Goal: Task Accomplishment & Management: Complete application form

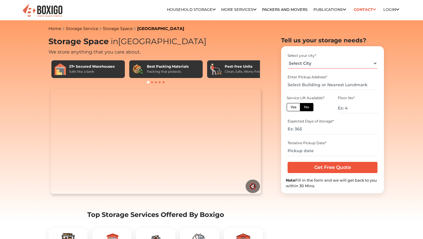
click at [306, 62] on select "Select City [GEOGRAPHIC_DATA] [GEOGRAPHIC_DATA] [GEOGRAPHIC_DATA] [GEOGRAPHIC_D…" at bounding box center [333, 63] width 90 height 10
select select "[GEOGRAPHIC_DATA]"
click at [288, 58] on select "Select City [GEOGRAPHIC_DATA] [GEOGRAPHIC_DATA] [GEOGRAPHIC_DATA] [GEOGRAPHIC_D…" at bounding box center [333, 63] width 90 height 10
click at [305, 85] on input "text" at bounding box center [333, 85] width 90 height 10
paste input "[PERSON_NAME], [STREET_ADDRESS]"
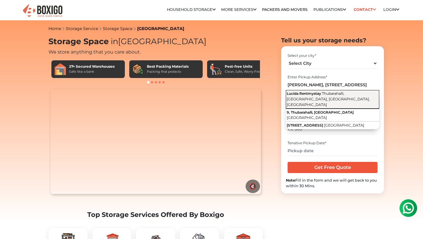
click at [322, 97] on span "Thubarahalli, [GEOGRAPHIC_DATA], [GEOGRAPHIC_DATA], [GEOGRAPHIC_DATA]" at bounding box center [328, 98] width 83 height 15
type input "[PERSON_NAME], [GEOGRAPHIC_DATA], [GEOGRAPHIC_DATA], [GEOGRAPHIC_DATA], [GEOGRA…"
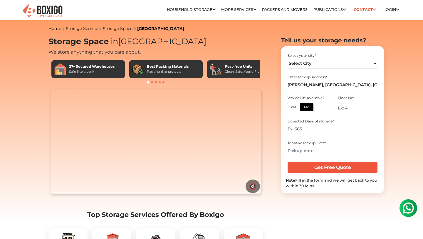
click at [297, 108] on label "Yes" at bounding box center [294, 107] width 14 height 8
click at [295, 108] on input "Yes" at bounding box center [293, 106] width 4 height 4
radio input "true"
click at [309, 107] on label "No" at bounding box center [307, 107] width 14 height 8
click at [308, 107] on input "No" at bounding box center [306, 106] width 4 height 4
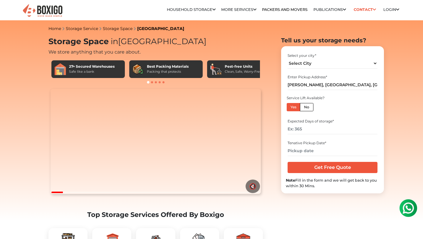
radio input "true"
click at [295, 107] on label "Yes" at bounding box center [294, 107] width 14 height 8
click at [295, 107] on input "Yes" at bounding box center [293, 106] width 4 height 4
radio input "true"
click at [302, 130] on input "number" at bounding box center [333, 129] width 90 height 10
